Goal: Information Seeking & Learning: Find specific fact

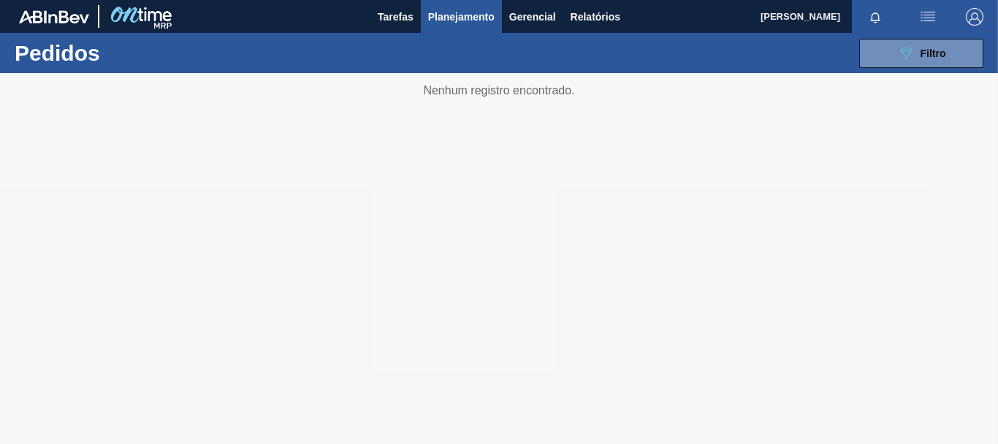
drag, startPoint x: 881, startPoint y: 52, endPoint x: 865, endPoint y: 69, distance: 23.3
click at [881, 53] on button "089F7B8B-B2A5-4AFE-B5C0-19BA573D28AC Filtro" at bounding box center [921, 53] width 124 height 29
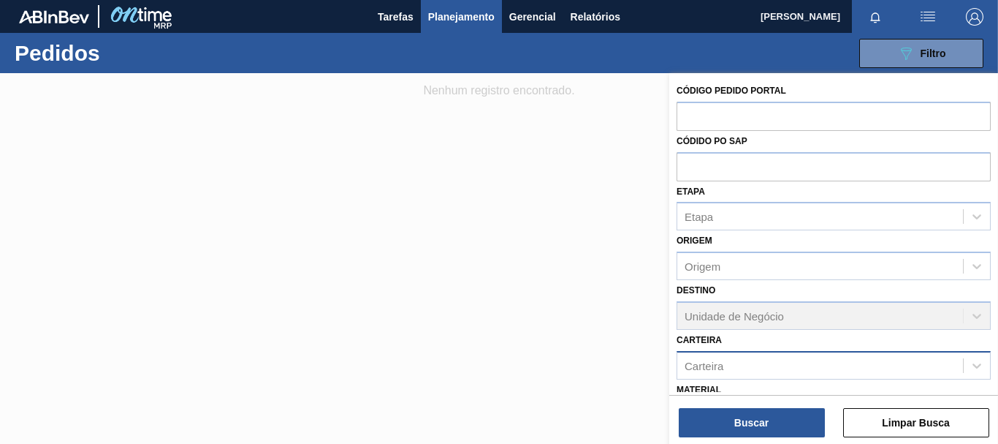
scroll to position [191, 0]
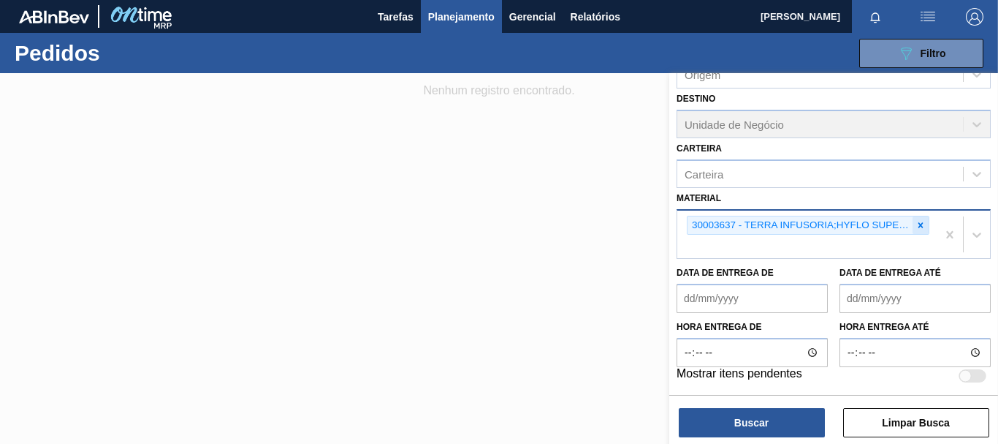
click at [919, 225] on icon at bounding box center [921, 224] width 5 height 5
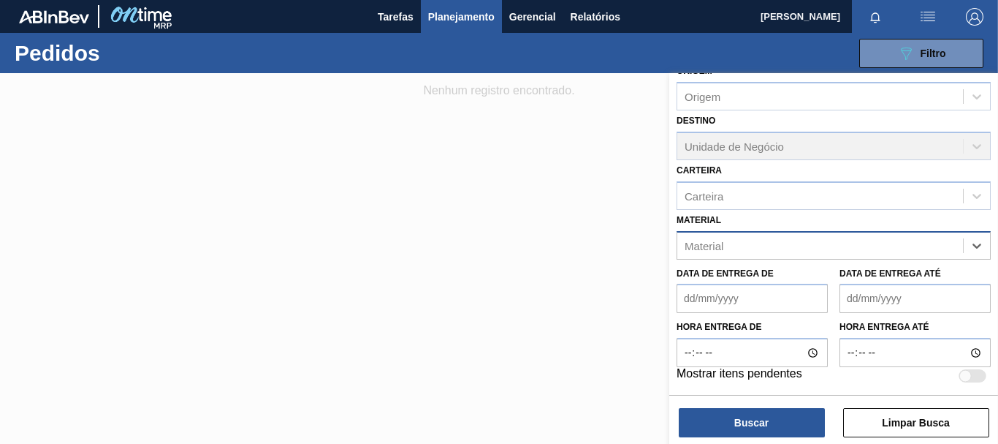
paste input "30030380"
type input "30030380"
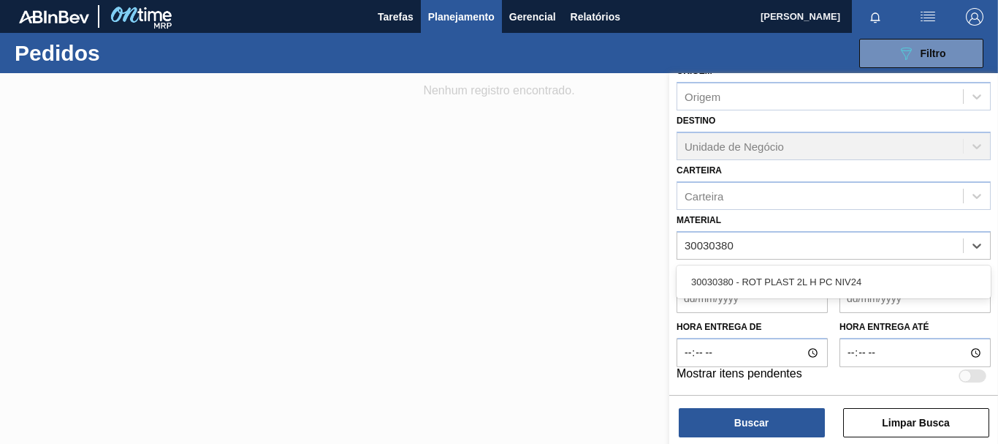
click at [786, 280] on div "30030380 - ROT PLAST 2L H PC NIV24" at bounding box center [834, 281] width 314 height 27
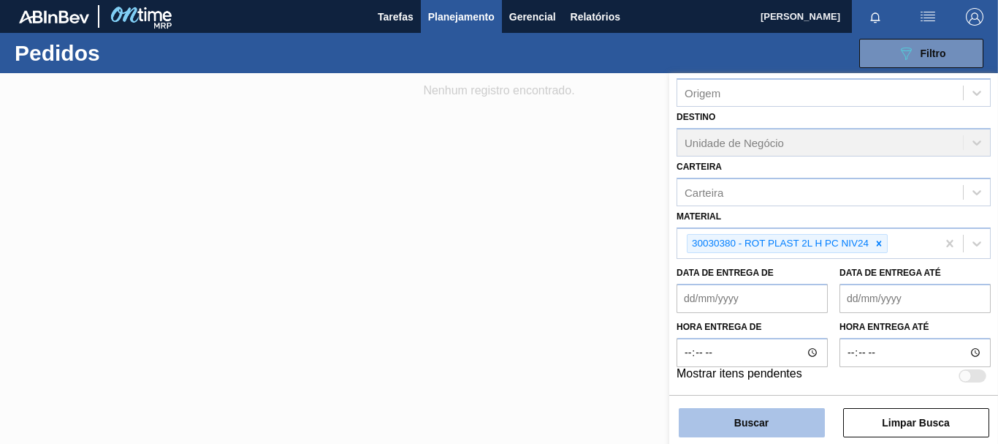
click at [780, 427] on button "Buscar" at bounding box center [752, 422] width 146 height 29
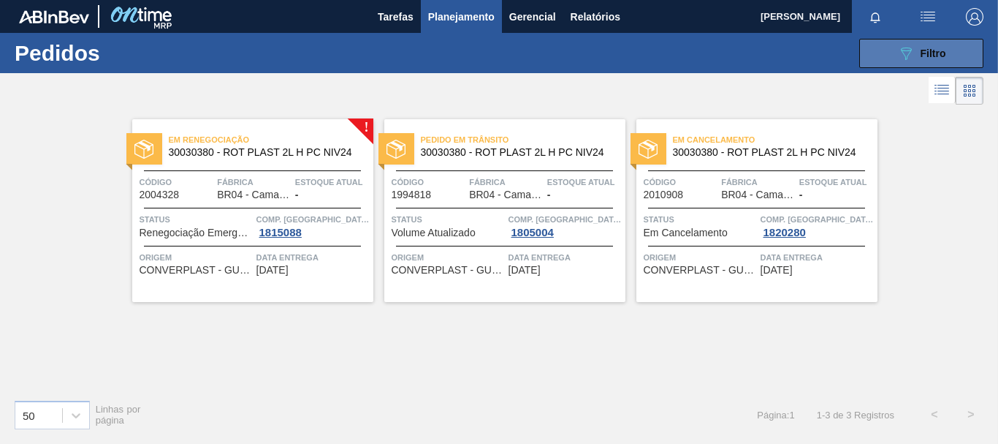
click at [874, 49] on button "089F7B8B-B2A5-4AFE-B5C0-19BA573D28AC Filtro" at bounding box center [921, 53] width 124 height 29
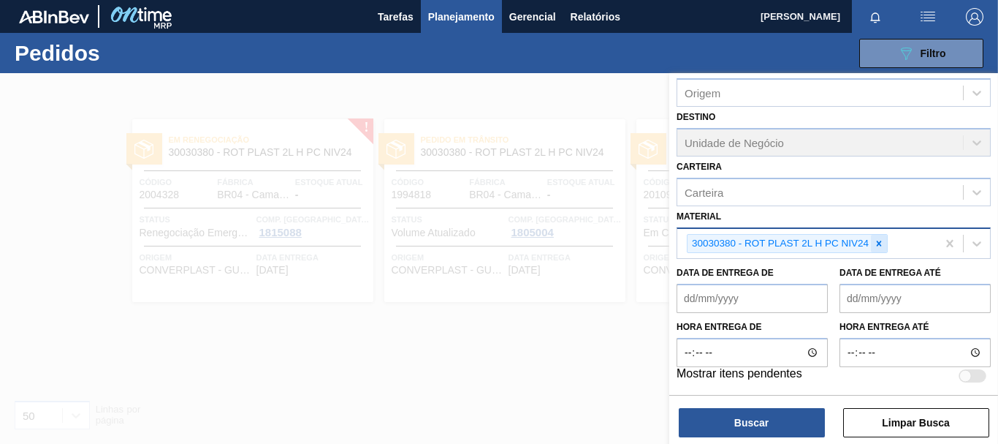
click at [878, 243] on icon at bounding box center [879, 243] width 10 height 10
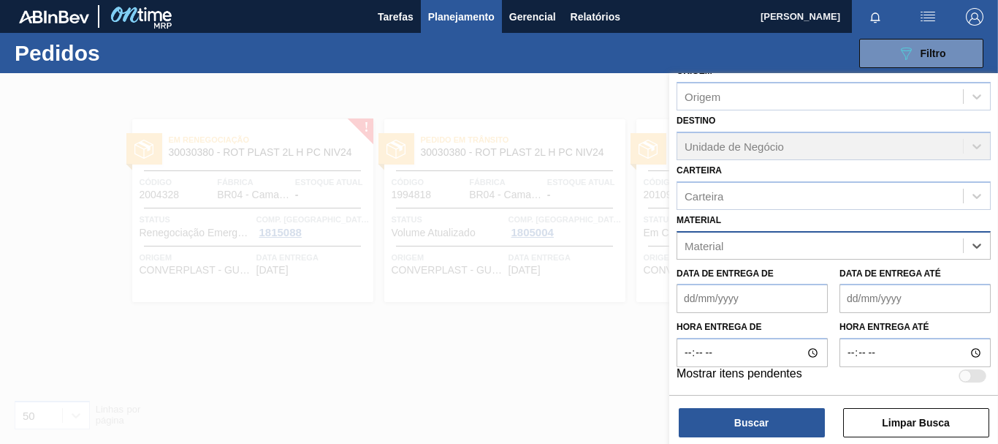
paste input "30003639"
type input "30003639"
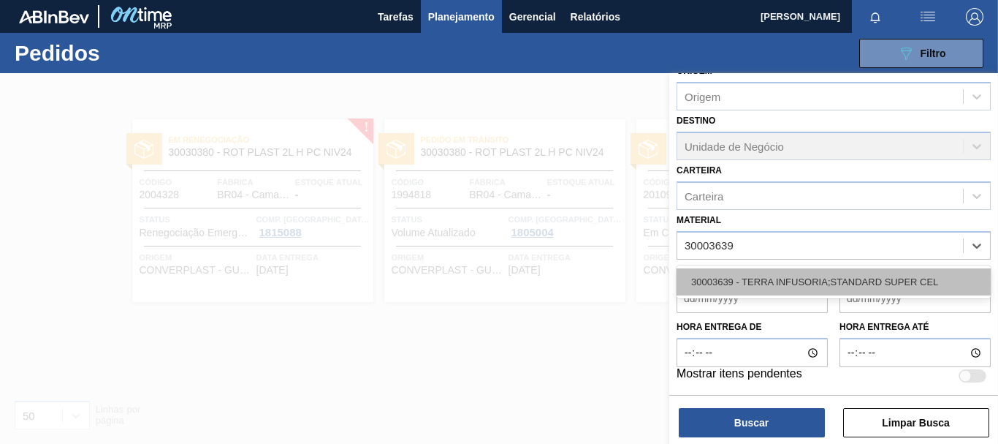
click at [783, 281] on div "30003639 - TERRA INFUSORIA;STANDARD SUPER CEL" at bounding box center [834, 281] width 314 height 27
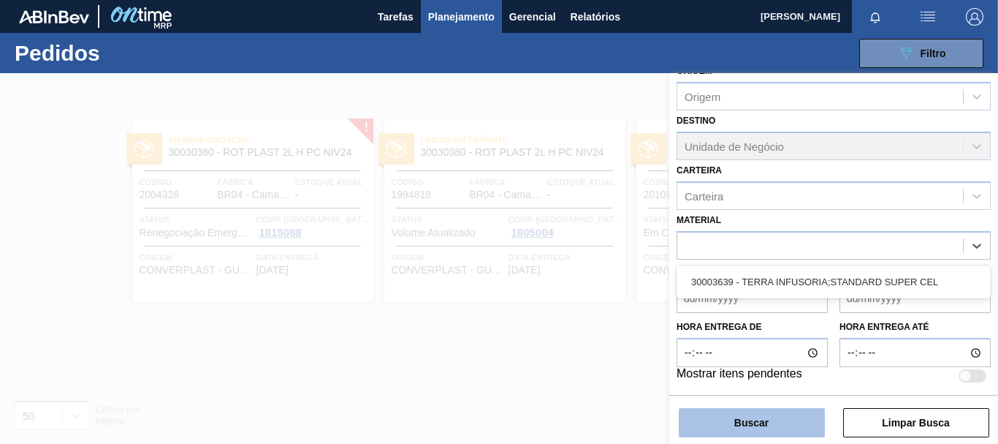
scroll to position [173, 0]
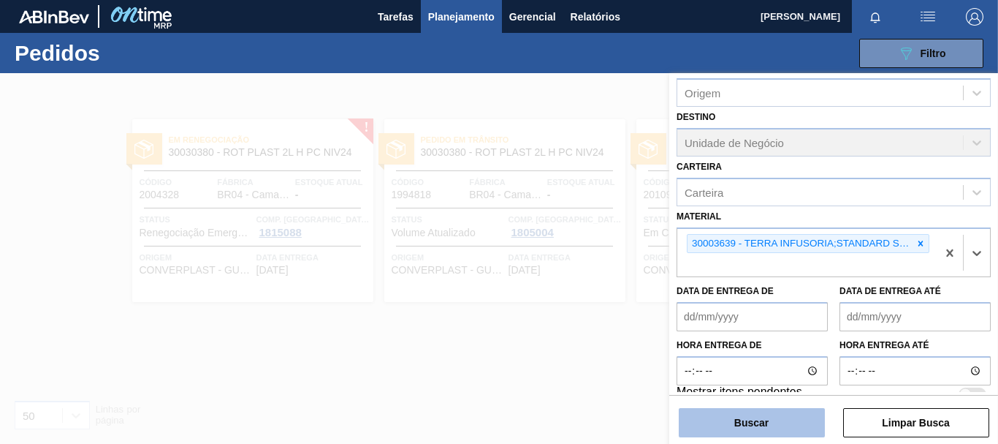
click at [737, 417] on button "Buscar" at bounding box center [752, 422] width 146 height 29
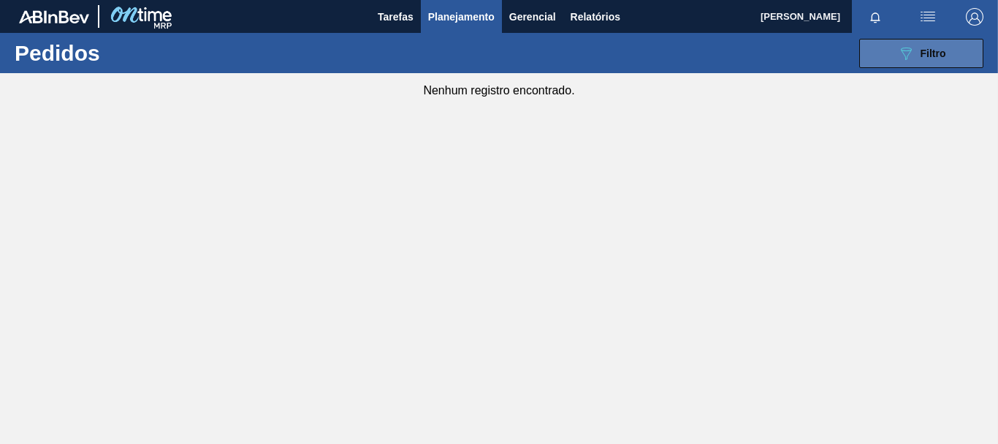
click at [893, 55] on button "089F7B8B-B2A5-4AFE-B5C0-19BA573D28AC Filtro" at bounding box center [921, 53] width 124 height 29
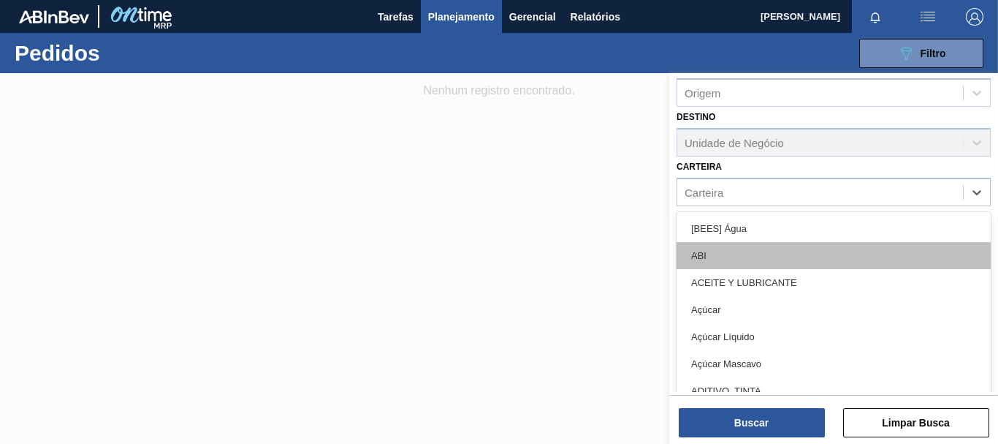
drag, startPoint x: 765, startPoint y: 203, endPoint x: 759, endPoint y: 242, distance: 39.2
click at [762, 206] on div "option [BEES] Água focused, 1 of 101. 101 results available. Use Up and Down to…" at bounding box center [834, 192] width 314 height 28
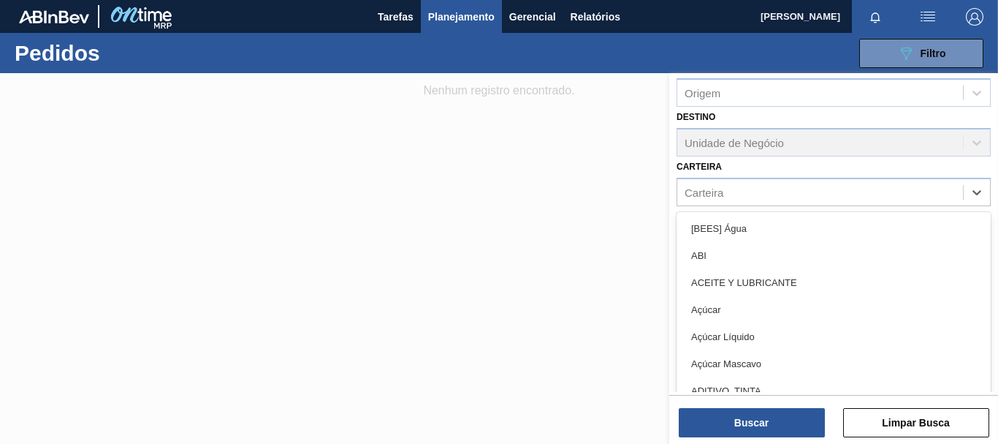
click at [671, 198] on div "Código Pedido Portal Códido PO SAP Etapa Etapa Origem Origem Destino Unidade de…" at bounding box center [833, 155] width 329 height 510
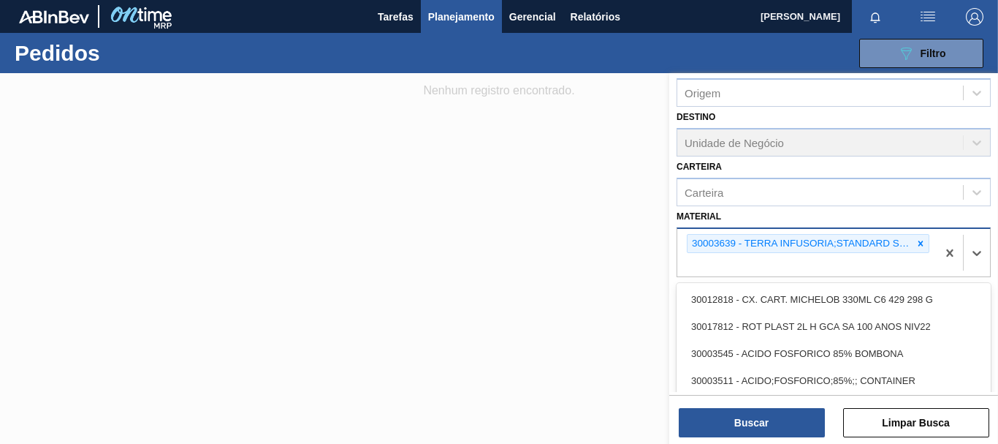
click at [754, 257] on div "30003639 - TERRA INFUSORIA;STANDARD SUPER CEL" at bounding box center [806, 253] width 259 height 48
paste input "30003637"
type input "30003637"
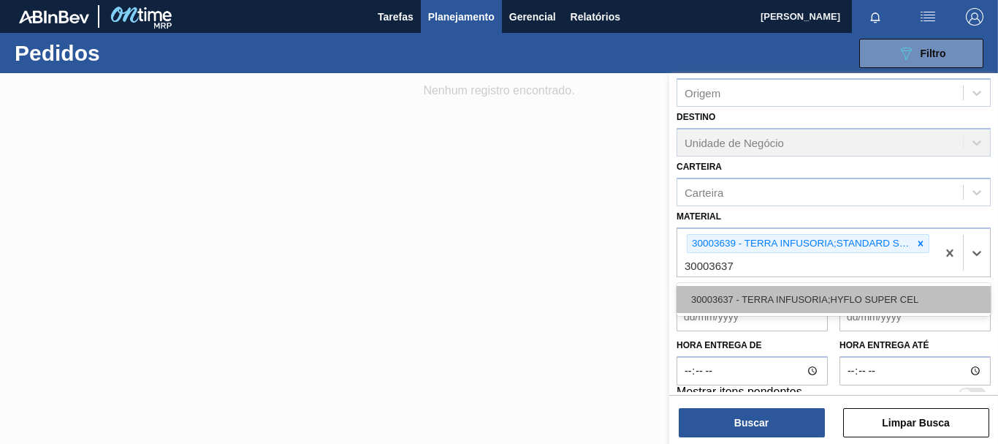
click at [753, 303] on div "30003637 - TERRA INFUSORIA;HYFLO SUPER CEL" at bounding box center [834, 299] width 314 height 27
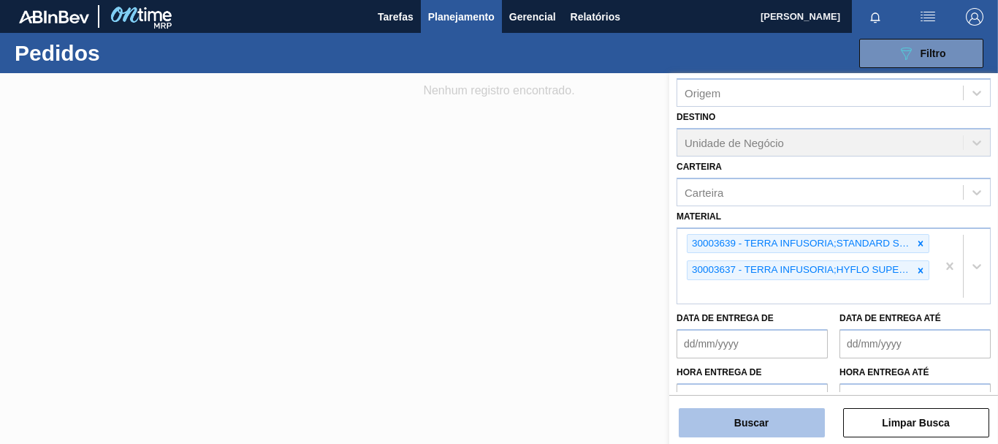
click at [757, 426] on button "Buscar" at bounding box center [752, 422] width 146 height 29
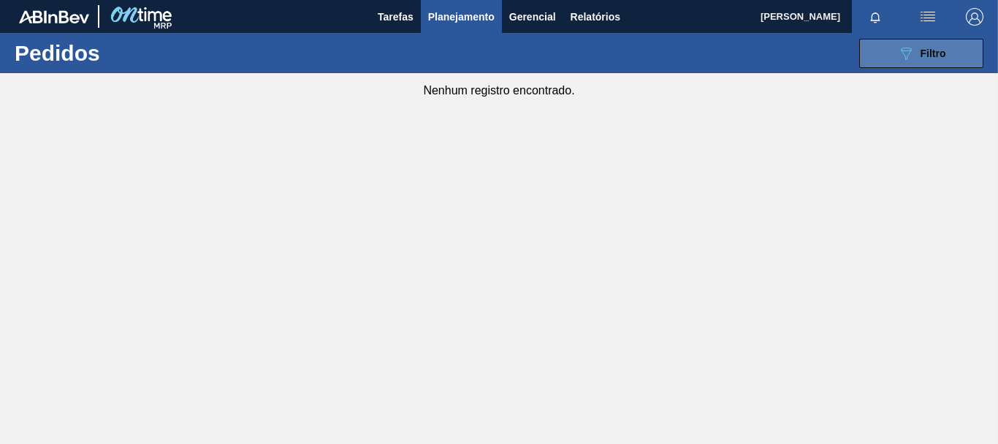
click at [905, 53] on icon "089F7B8B-B2A5-4AFE-B5C0-19BA573D28AC" at bounding box center [906, 54] width 18 height 18
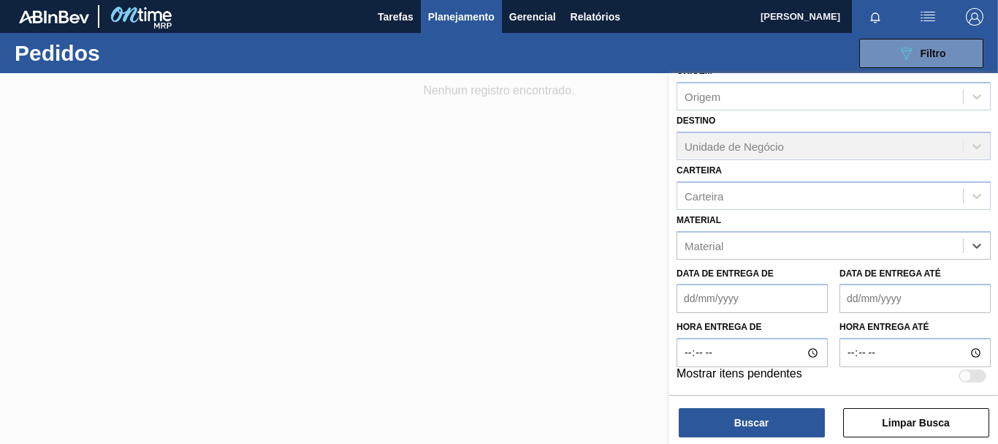
scroll to position [170, 0]
paste input "30002876"
type input "30002876"
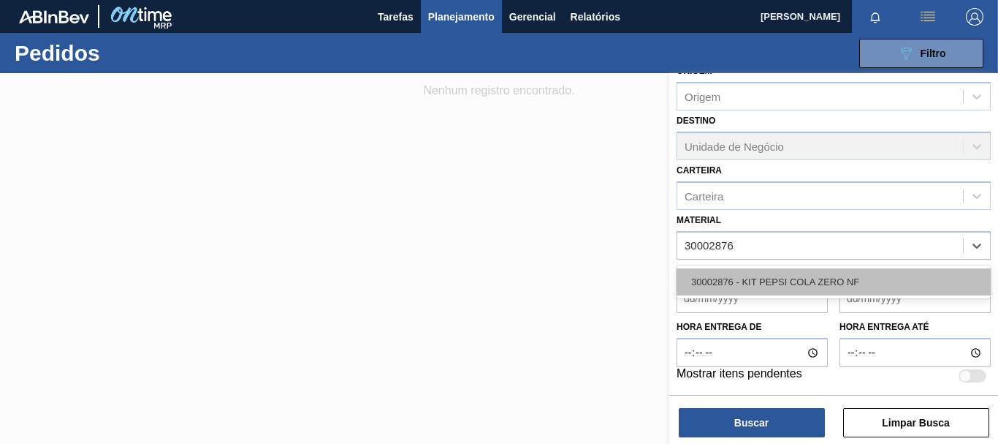
click at [799, 286] on div "30002876 - KIT PEPSI COLA ZERO NF" at bounding box center [834, 281] width 314 height 27
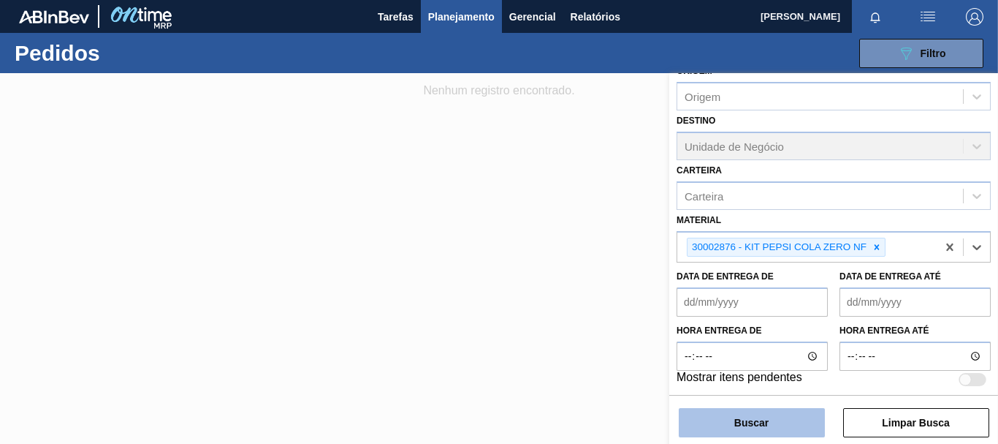
click at [752, 412] on button "Buscar" at bounding box center [752, 422] width 146 height 29
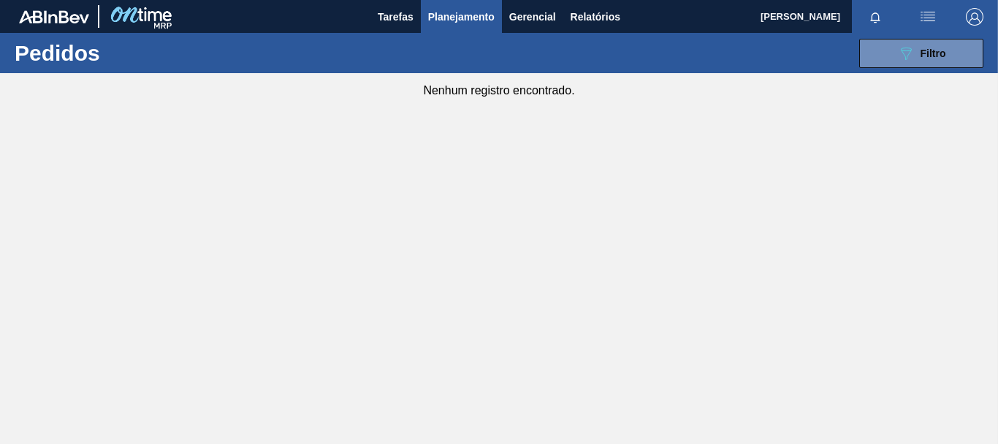
click at [368, 360] on main "Tarefas Planejamento Gerencial Relatórios [PERSON_NAME] Sena Marcar todas como …" at bounding box center [499, 222] width 998 height 444
drag, startPoint x: 514, startPoint y: 164, endPoint x: 505, endPoint y: 175, distance: 14.0
click at [514, 164] on main "Tarefas Planejamento Gerencial Relatórios [PERSON_NAME] Sena Marcar todas como …" at bounding box center [499, 222] width 998 height 444
click at [906, 56] on icon "089F7B8B-B2A5-4AFE-B5C0-19BA573D28AC" at bounding box center [906, 54] width 18 height 18
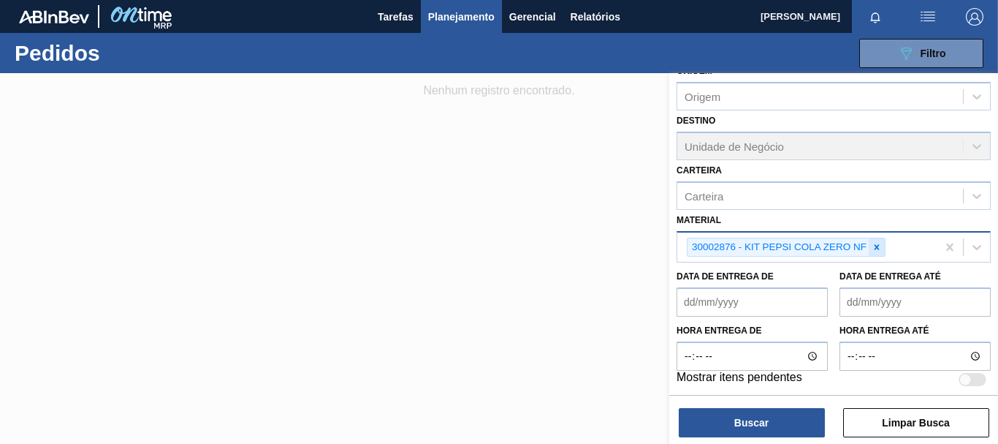
click at [878, 247] on icon at bounding box center [877, 246] width 5 height 5
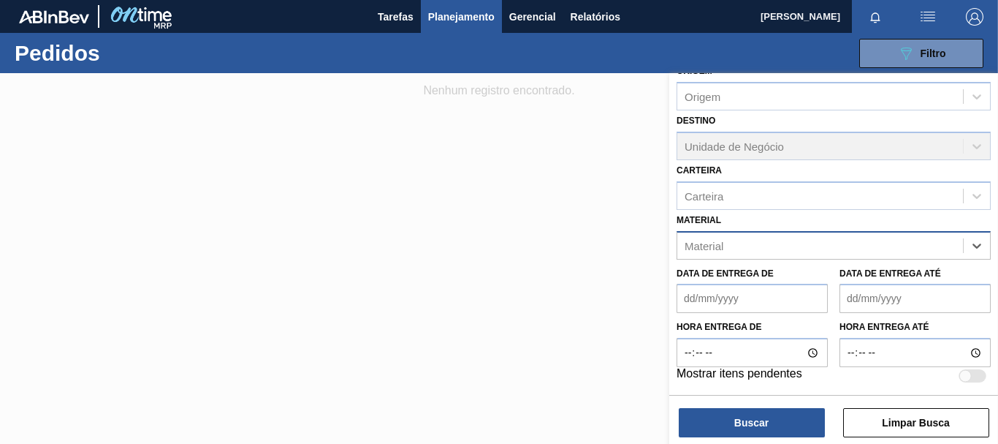
paste input "30003061"
type input "30003061"
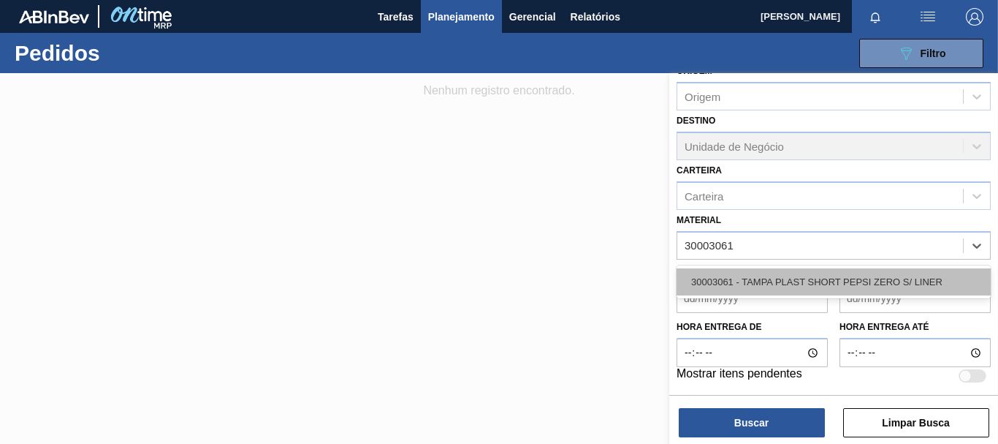
click at [807, 283] on div "30003061 - TAMPA PLAST SHORT PEPSI ZERO S/ LINER" at bounding box center [834, 281] width 314 height 27
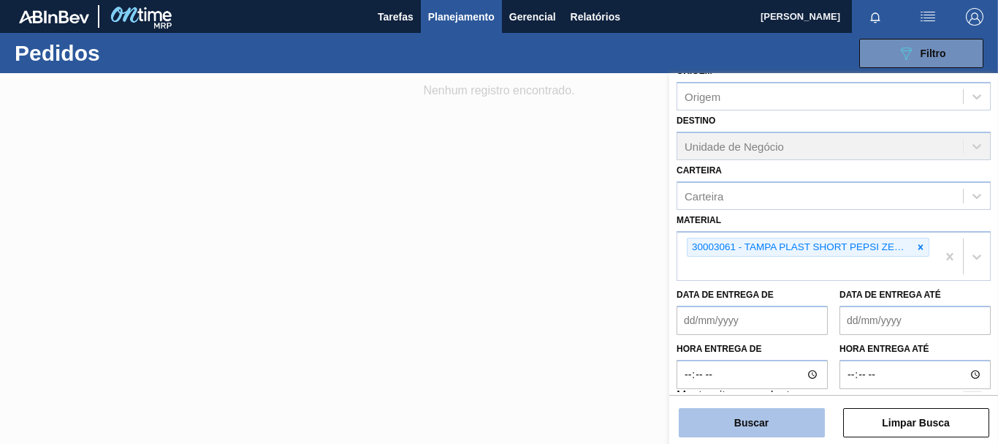
click at [745, 411] on button "Buscar" at bounding box center [752, 422] width 146 height 29
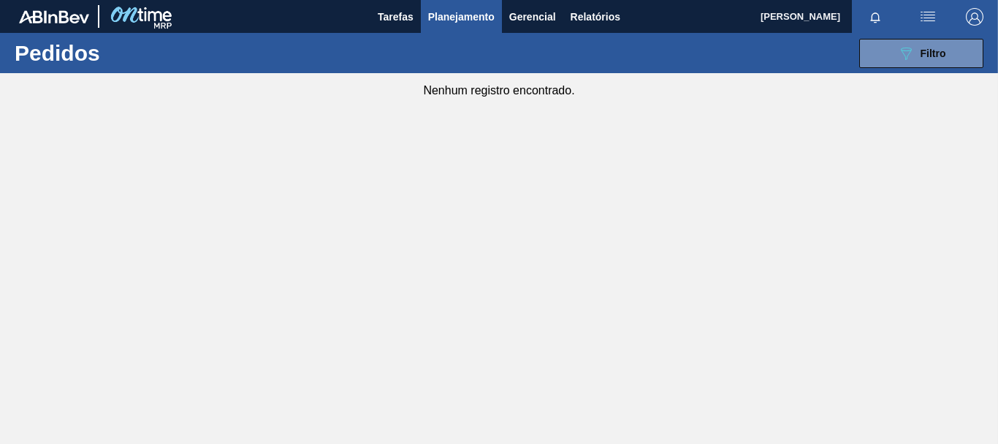
click at [886, 34] on div "089F7B8B-B2A5-4AFE-B5C0-19BA573D28AC Filtro Código Pedido Portal Códido PO SAP …" at bounding box center [605, 53] width 772 height 44
drag, startPoint x: 900, startPoint y: 52, endPoint x: 875, endPoint y: 187, distance: 137.3
click at [900, 51] on icon "089F7B8B-B2A5-4AFE-B5C0-19BA573D28AC" at bounding box center [906, 54] width 18 height 18
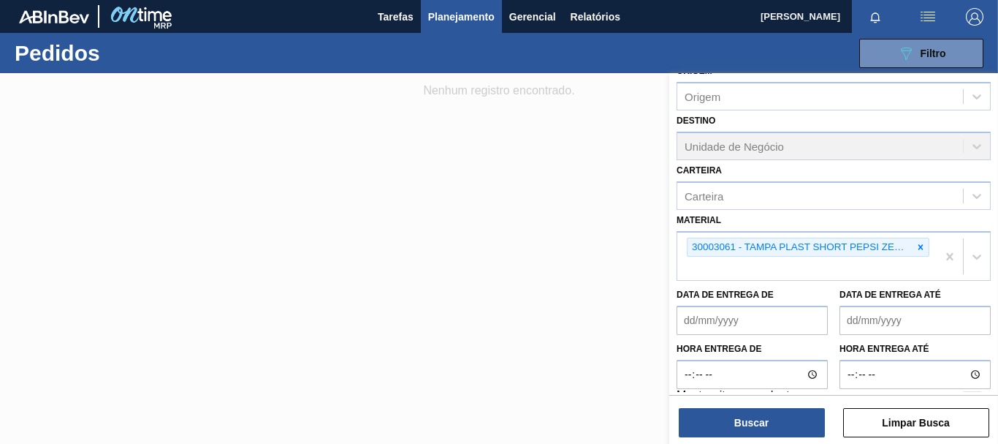
click at [780, 277] on div "30003061 - TAMPA PLAST SHORT PEPSI ZERO S/ LINER" at bounding box center [806, 256] width 259 height 48
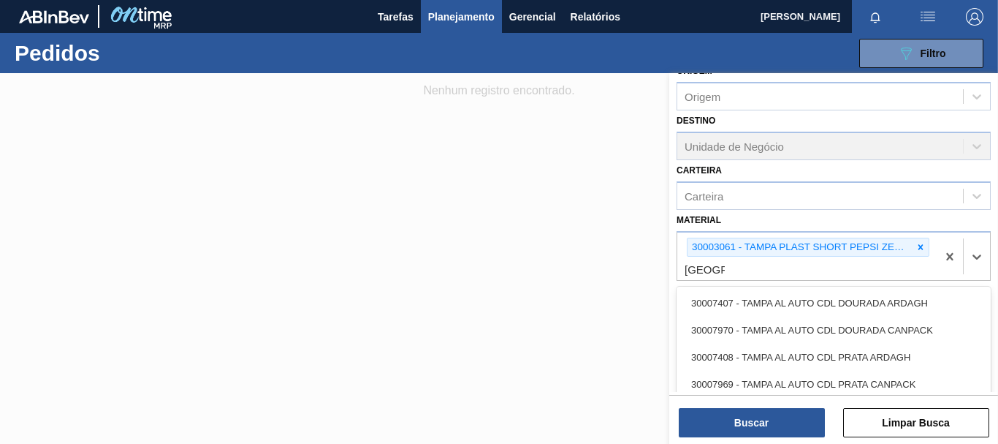
type input "[GEOGRAPHIC_DATA]"
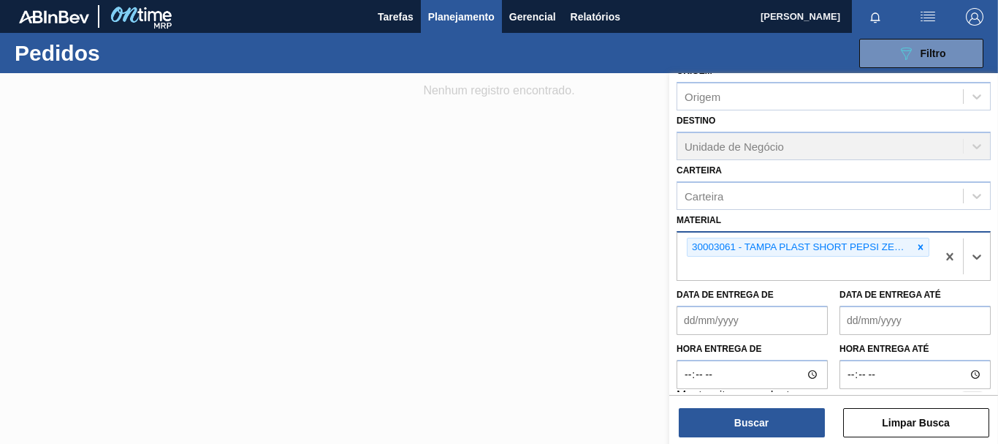
paste input "30030650"
type input "30030650"
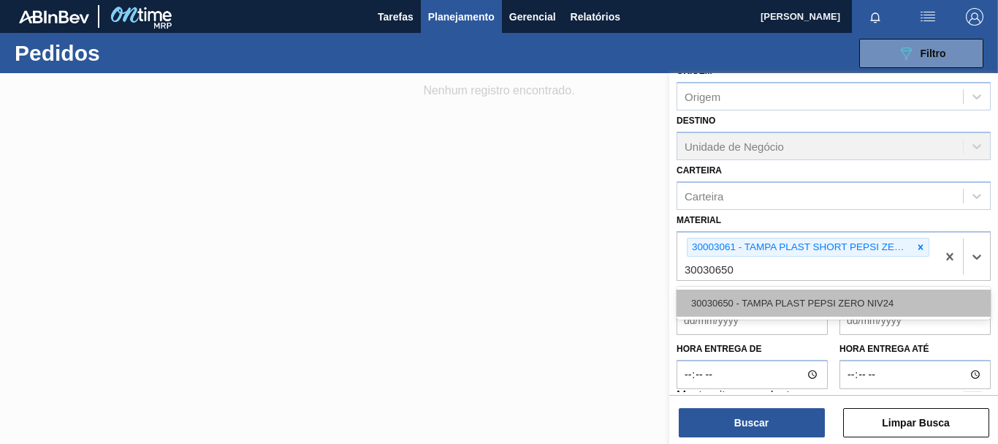
click at [762, 297] on div "30030650 - TAMPA PLAST PEPSI ZERO NIV24" at bounding box center [834, 302] width 314 height 27
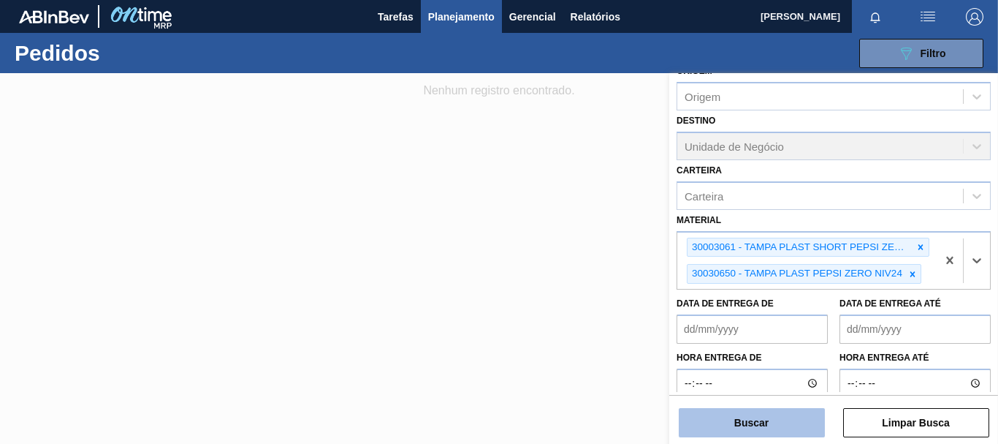
click at [729, 417] on button "Buscar" at bounding box center [752, 422] width 146 height 29
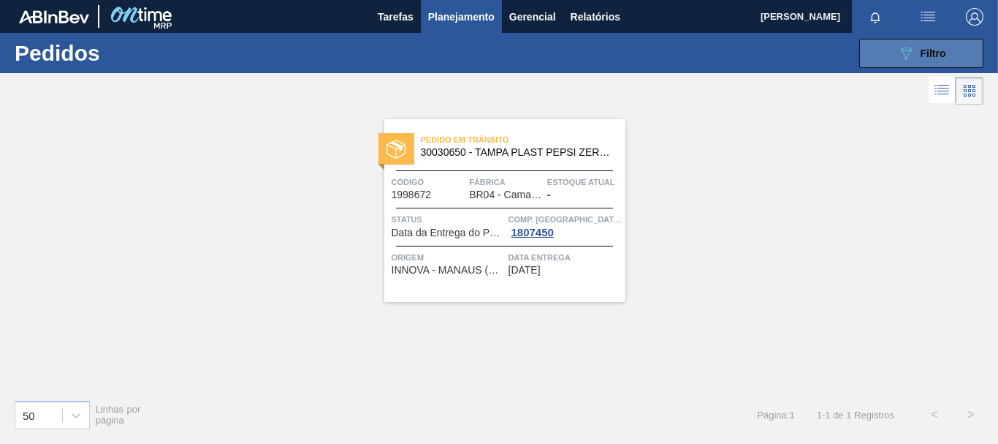
click at [934, 56] on span "Filtro" at bounding box center [934, 53] width 26 height 12
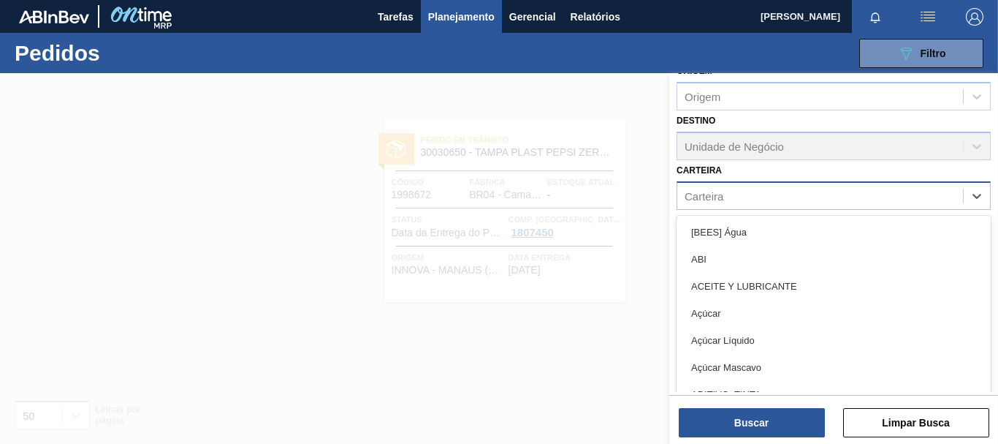
click at [809, 199] on div "Carteira" at bounding box center [820, 195] width 286 height 21
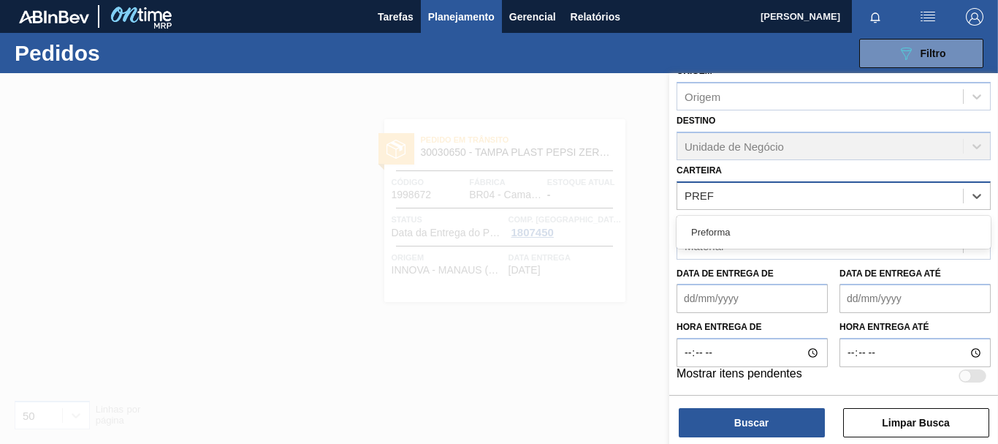
type input "PREFO"
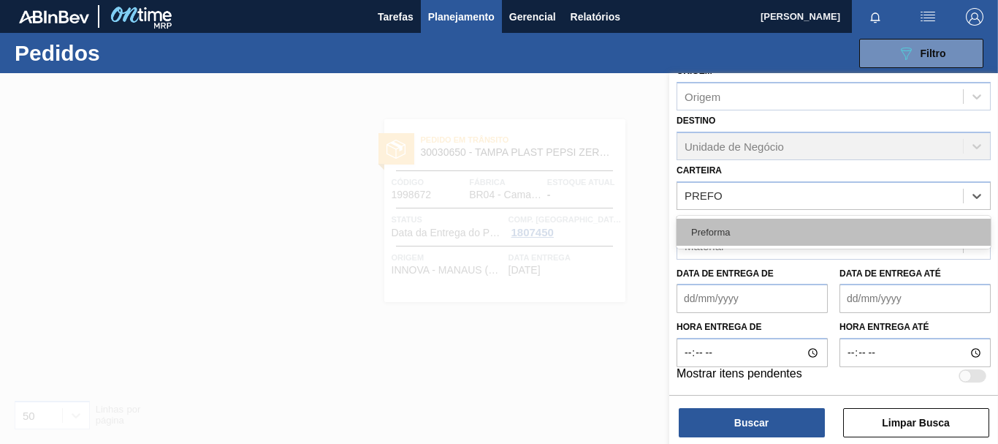
click at [710, 230] on div "Preforma" at bounding box center [834, 231] width 314 height 27
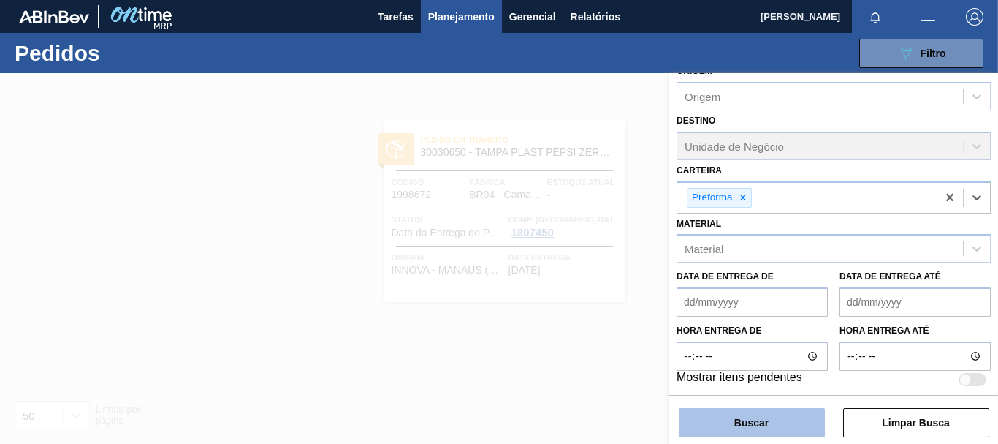
click at [727, 411] on button "Buscar" at bounding box center [752, 422] width 146 height 29
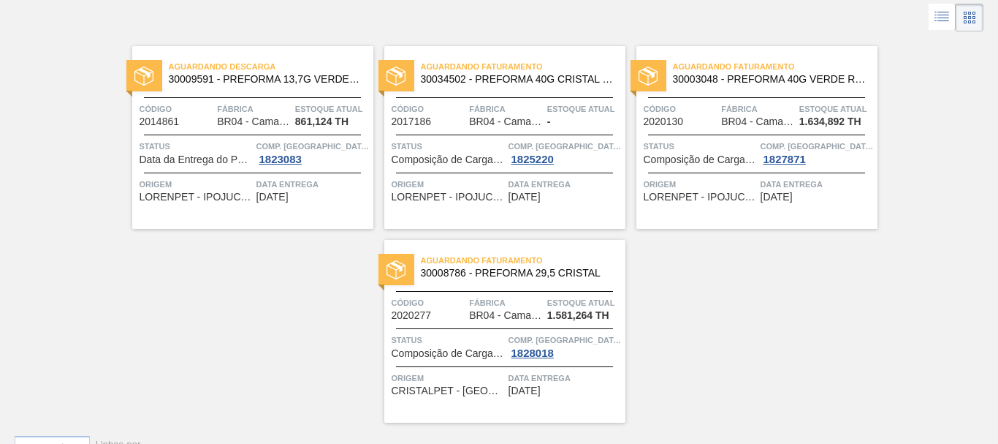
scroll to position [106, 0]
